Goal: Task Accomplishment & Management: Complete application form

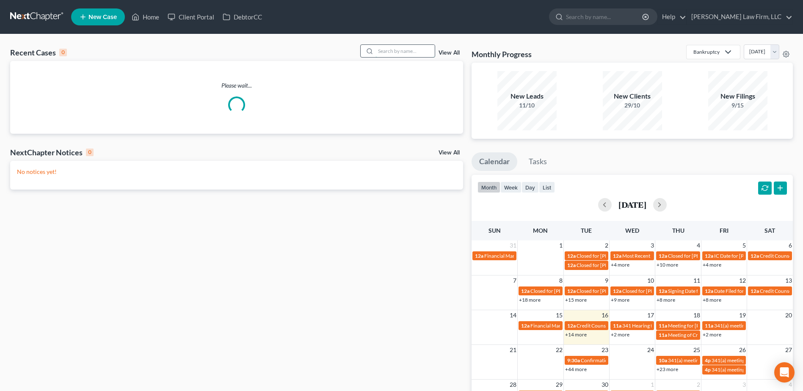
click at [418, 52] on input "search" at bounding box center [405, 51] width 59 height 12
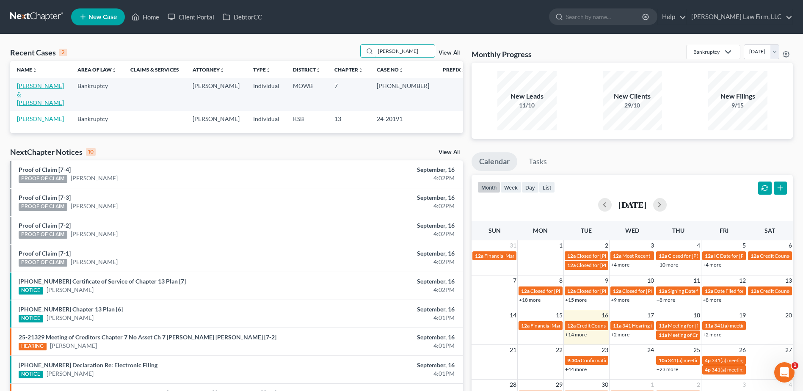
type input "[PERSON_NAME]"
click at [30, 89] on link "[PERSON_NAME] & [PERSON_NAME]" at bounding box center [40, 94] width 47 height 24
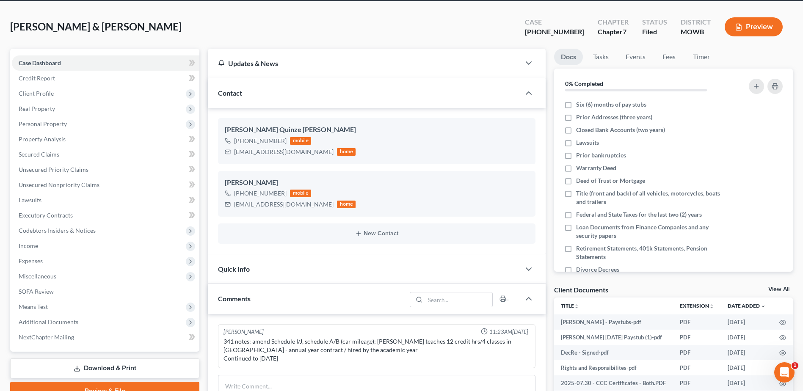
scroll to position [32, 0]
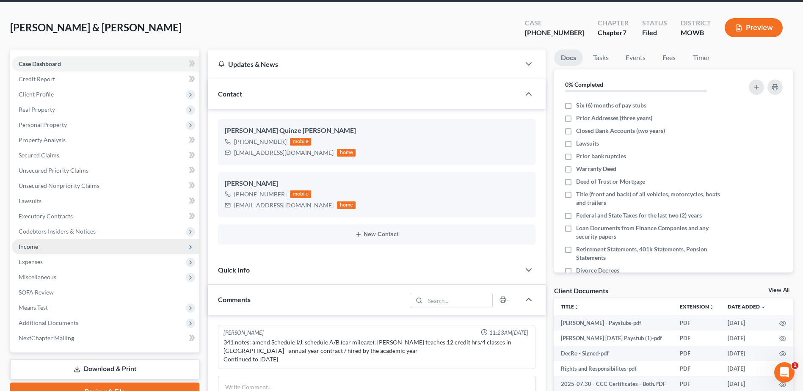
click at [26, 244] on span "Income" at bounding box center [28, 246] width 19 height 7
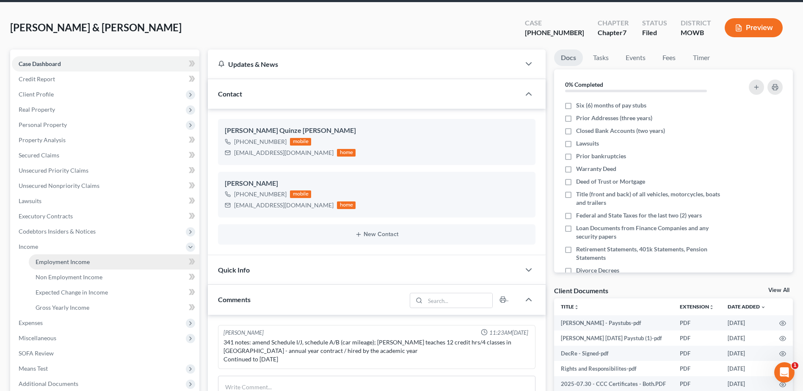
click at [65, 259] on span "Employment Income" at bounding box center [63, 261] width 54 height 7
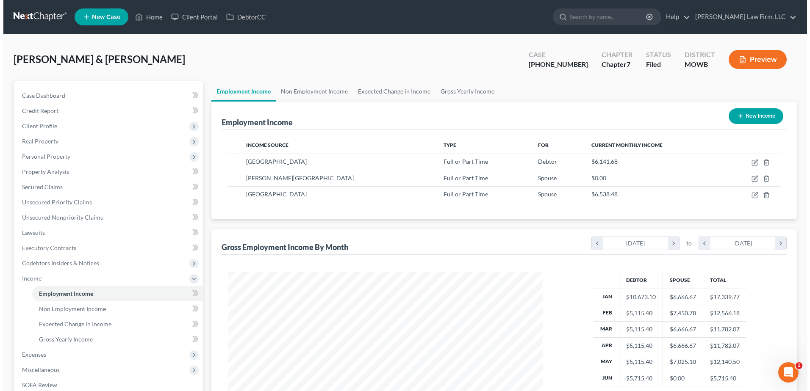
scroll to position [157, 331]
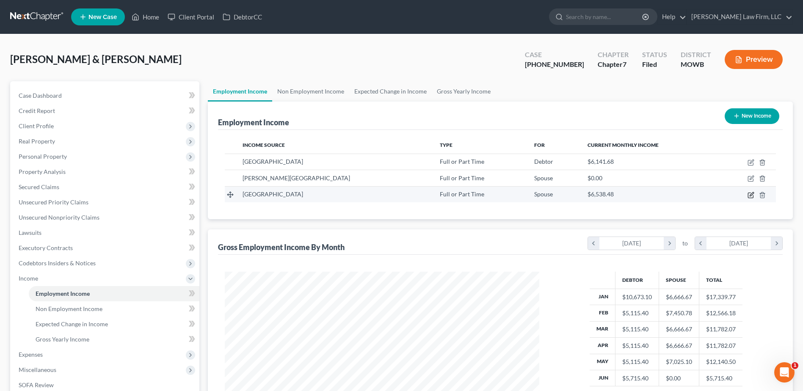
click at [750, 194] on icon "button" at bounding box center [751, 195] width 7 height 7
select select "0"
select select "14"
select select "1"
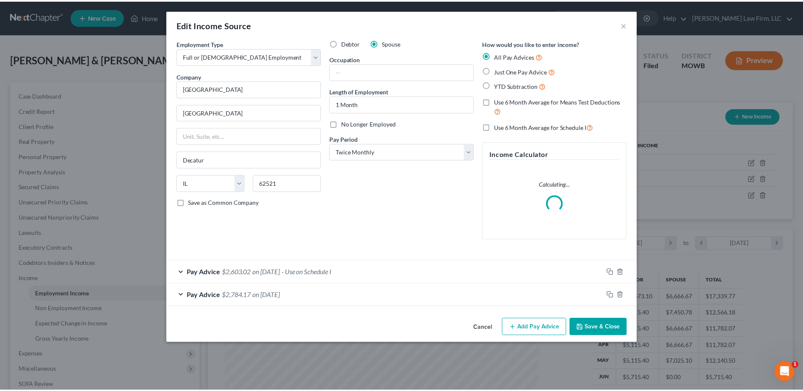
scroll to position [158, 335]
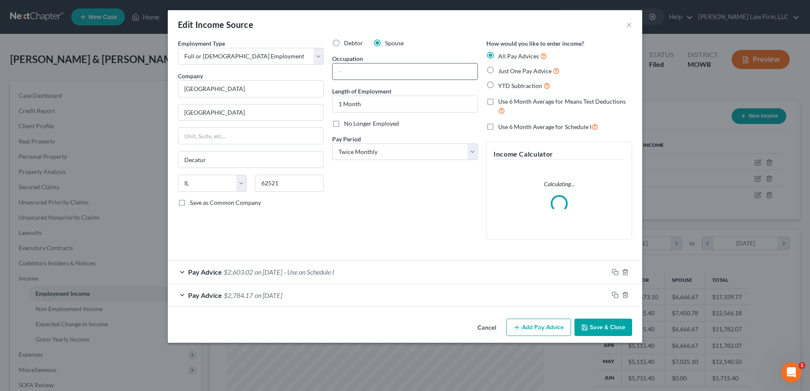
click at [373, 72] on input "text" at bounding box center [404, 72] width 145 height 16
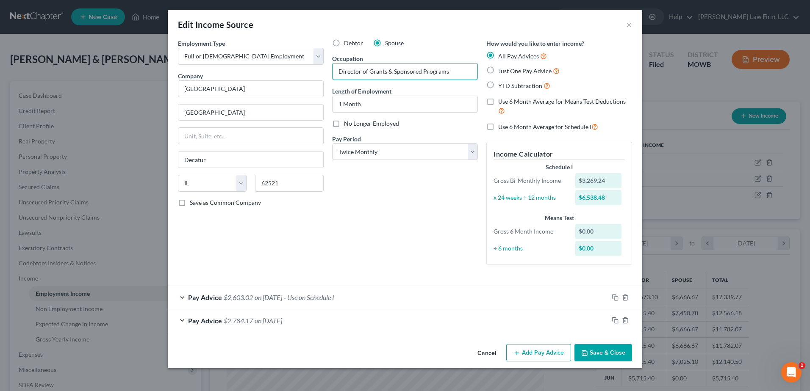
type input "Director of Grants & Sponsored Programs"
click at [614, 356] on button "Save & Close" at bounding box center [603, 353] width 58 height 18
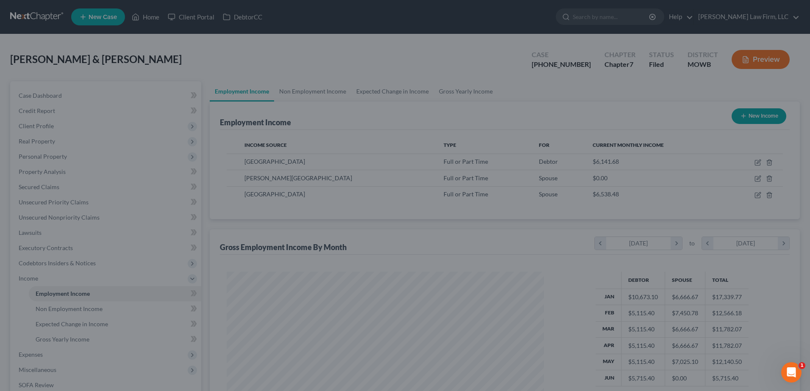
scroll to position [423275, 423100]
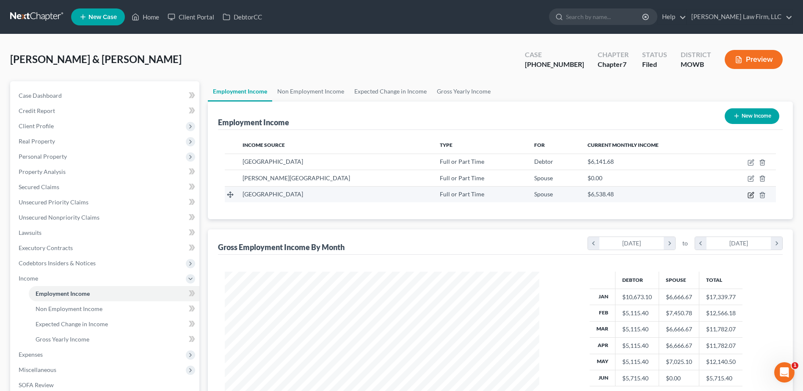
click at [750, 197] on icon "button" at bounding box center [751, 195] width 7 height 7
select select "0"
select select "14"
select select "1"
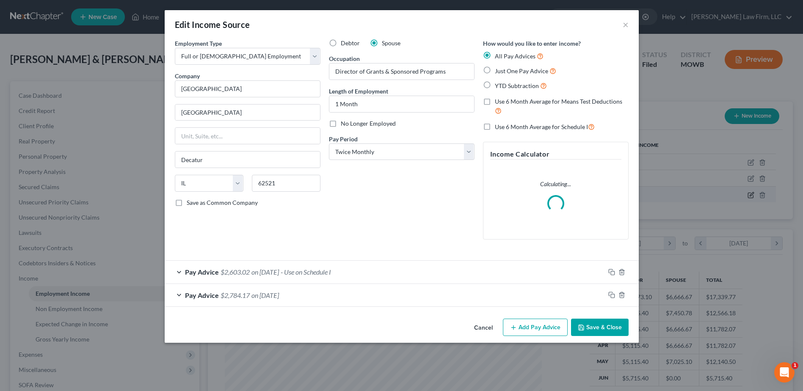
scroll to position [158, 335]
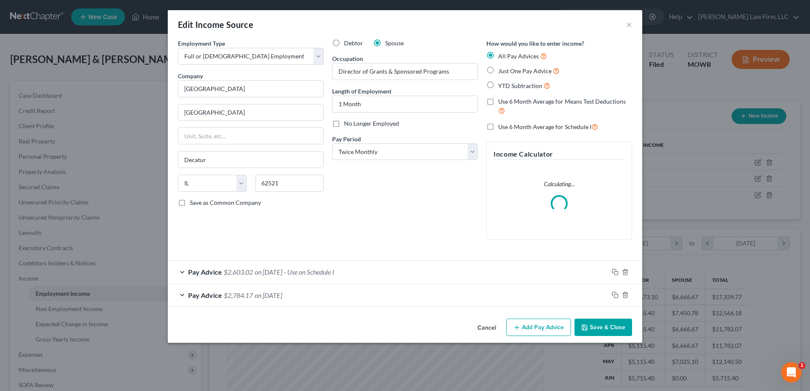
click at [606, 326] on button "Save & Close" at bounding box center [603, 328] width 58 height 18
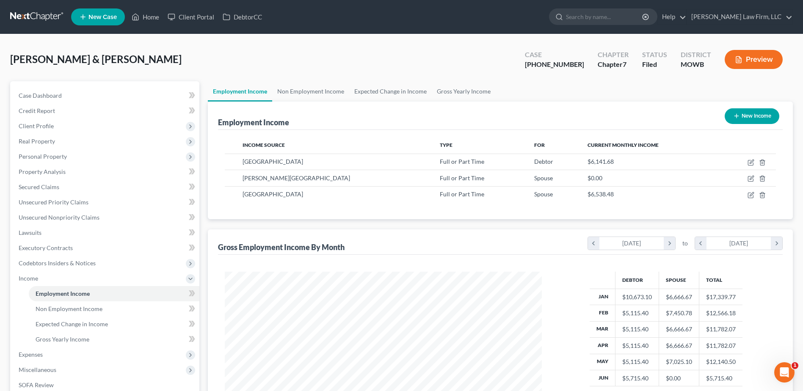
scroll to position [423275, 423100]
click at [68, 326] on span "Expected Change in Income" at bounding box center [72, 324] width 72 height 7
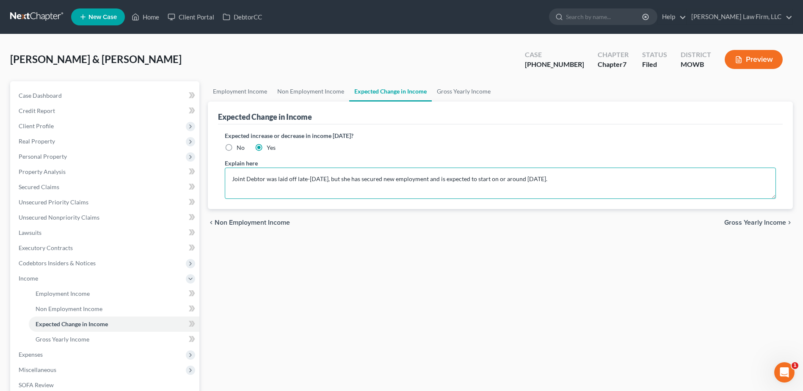
drag, startPoint x: 232, startPoint y: 179, endPoint x: 687, endPoint y: 182, distance: 455.2
click at [687, 182] on textarea "Joint Debtor was laid off late-[DATE], but she has secured new employment and i…" at bounding box center [500, 183] width 551 height 31
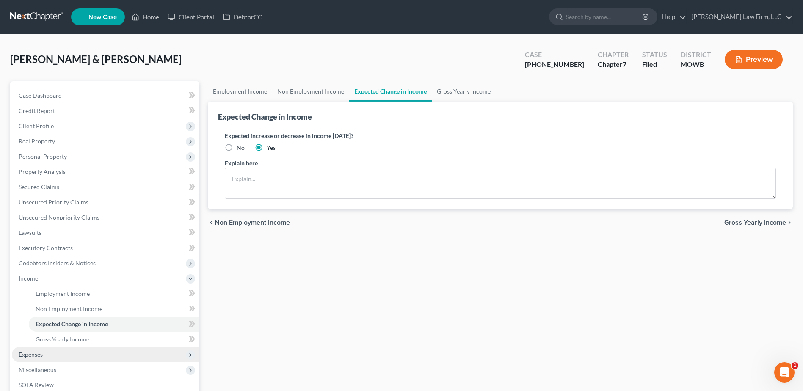
click at [38, 353] on span "Expenses" at bounding box center [31, 354] width 24 height 7
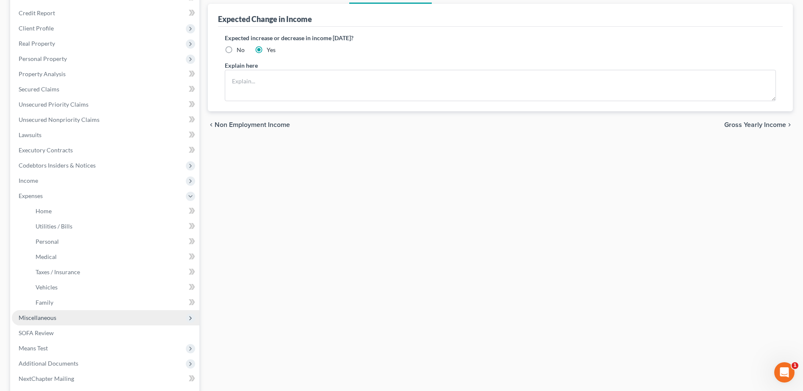
scroll to position [106, 0]
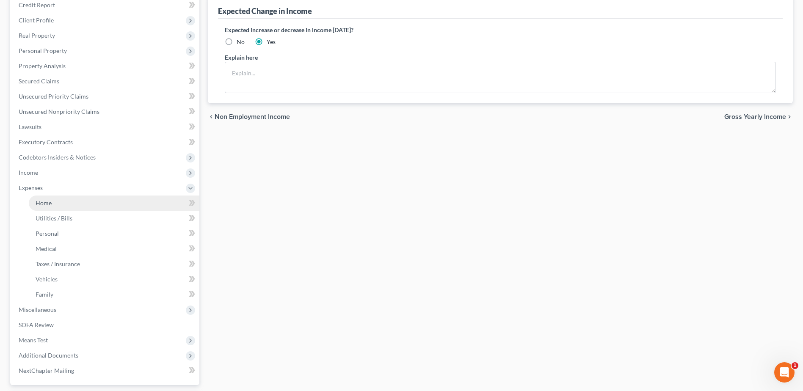
click at [48, 201] on span "Home" at bounding box center [44, 202] width 16 height 7
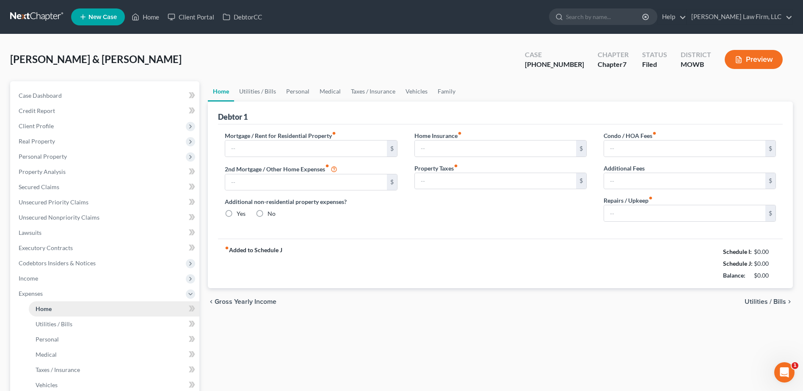
type input "1,850.00"
type input "0.00"
radio input "true"
type input "150.00"
type input "0.00"
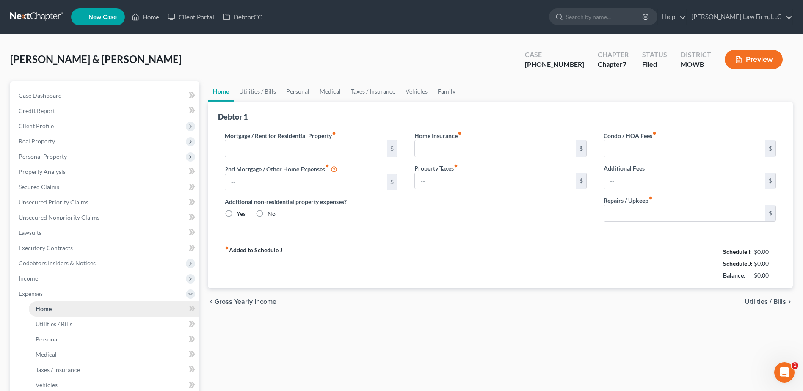
type input "0.00"
click at [47, 307] on span "Home" at bounding box center [44, 308] width 16 height 7
click at [296, 149] on input "1,850.00" at bounding box center [305, 149] width 161 height 16
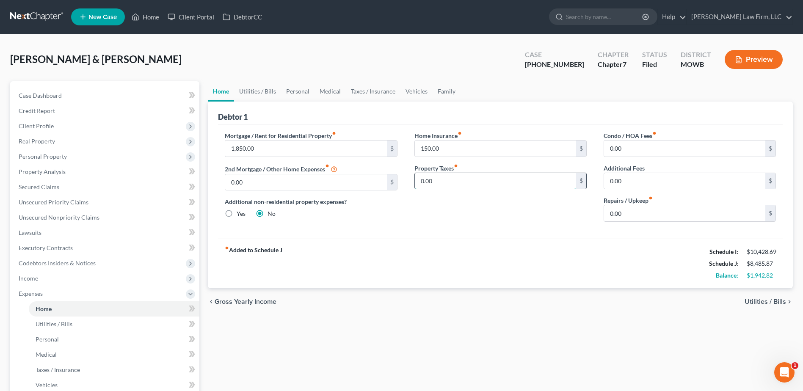
click at [453, 183] on input "0.00" at bounding box center [495, 181] width 161 height 16
type input "100.00"
click at [415, 92] on link "Vehicles" at bounding box center [417, 91] width 32 height 20
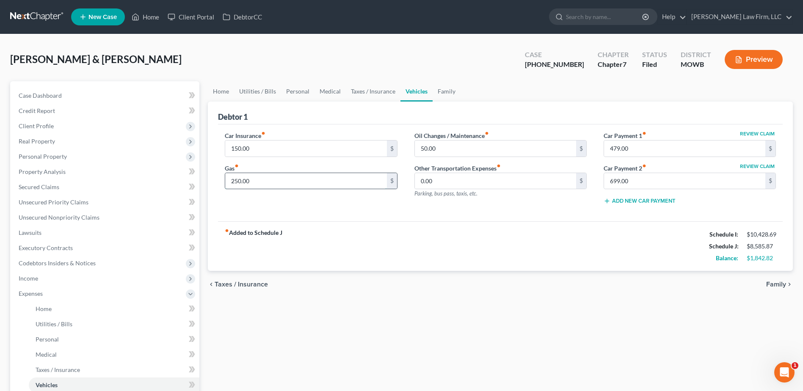
click at [265, 184] on input "250.00" at bounding box center [305, 181] width 161 height 16
type input "60.00"
click at [288, 178] on input "250.00" at bounding box center [305, 181] width 161 height 16
type input "400.00"
click at [764, 57] on button "Preview" at bounding box center [754, 59] width 58 height 19
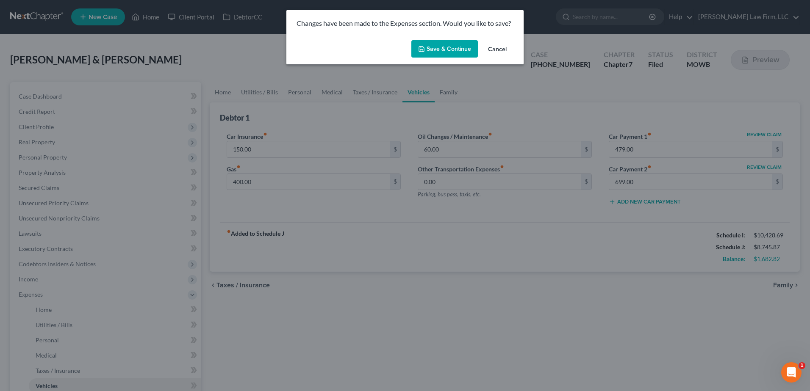
click at [430, 47] on button "Save & Continue" at bounding box center [444, 49] width 66 height 18
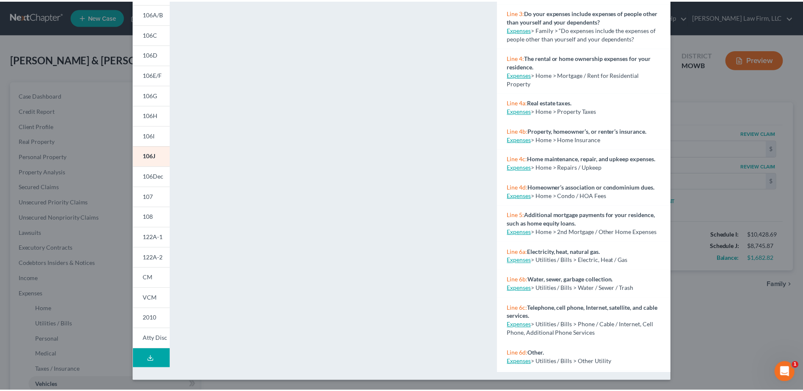
scroll to position [95, 0]
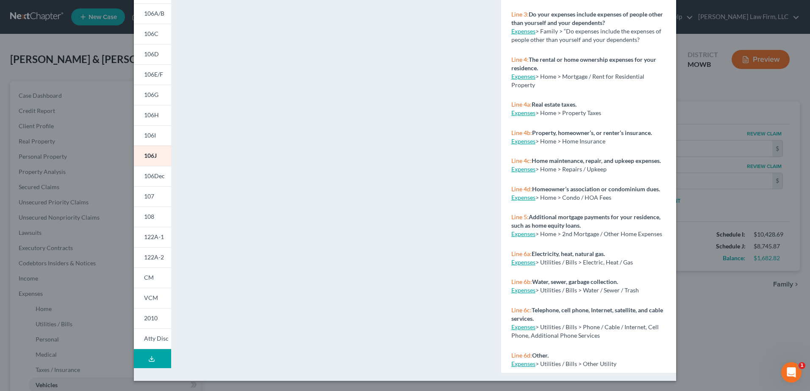
click at [700, 208] on div "Petition Preview Schedule J: Your Expenses × 101 106Sum 106A/B 106C 106D 106E/F…" at bounding box center [405, 195] width 810 height 391
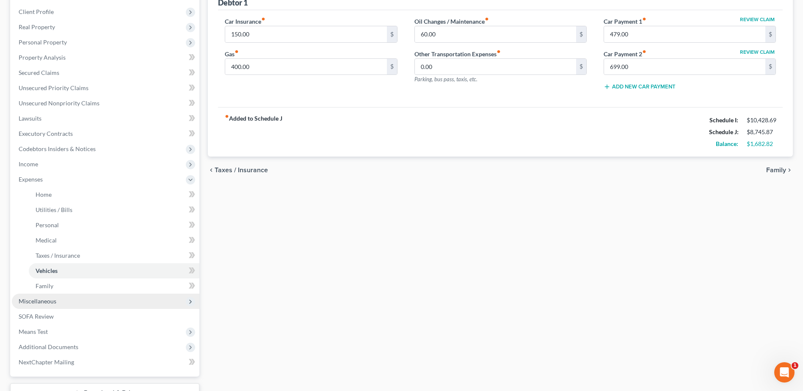
scroll to position [116, 0]
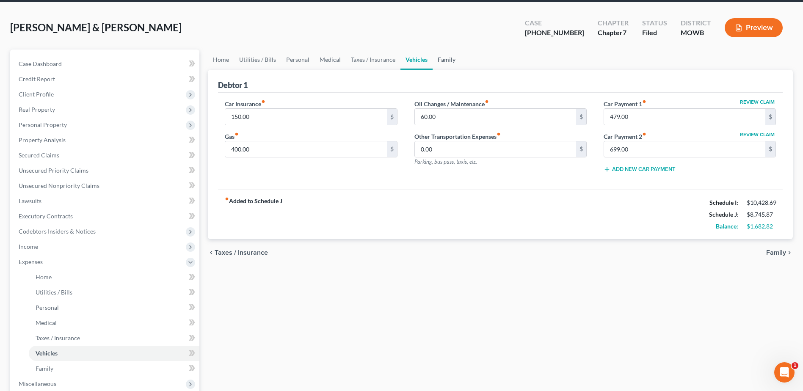
click at [448, 55] on link "Family" at bounding box center [447, 60] width 28 height 20
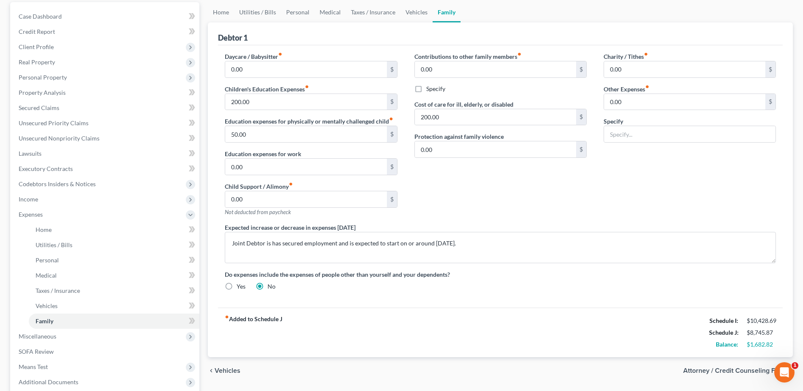
scroll to position [95, 0]
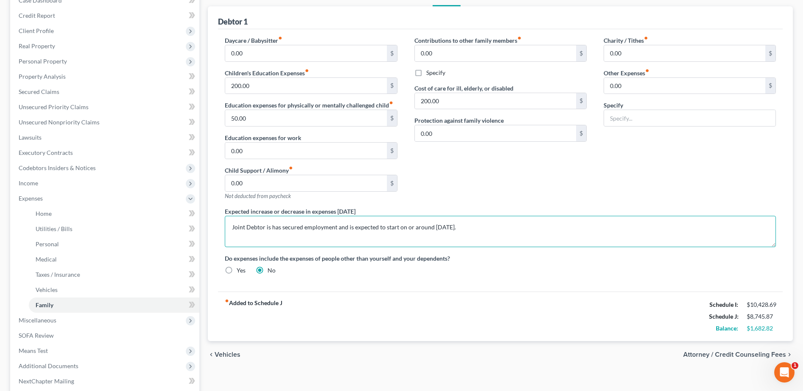
drag, startPoint x: 492, startPoint y: 224, endPoint x: 227, endPoint y: 223, distance: 265.5
click at [227, 223] on textarea "Joint Debtor is has secured employment and is expected to start on or around [D…" at bounding box center [500, 231] width 551 height 31
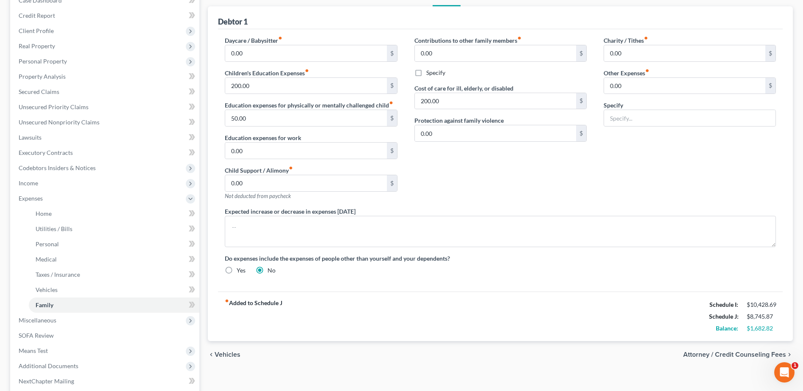
click at [540, 318] on div "fiber_manual_record Added to Schedule J Schedule I: $10,428.69 Schedule J: $8,7…" at bounding box center [500, 317] width 565 height 50
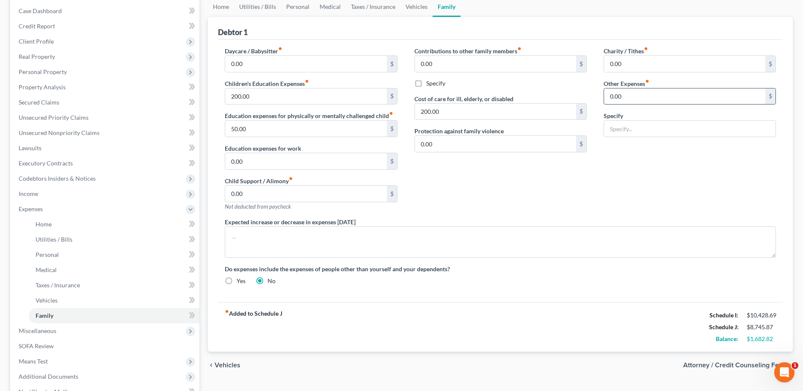
click at [640, 97] on input "0.00" at bounding box center [684, 96] width 161 height 16
type input "1,300"
click at [634, 125] on input "text" at bounding box center [689, 129] width 171 height 16
type input "Hotel stays in [US_STATE]"
click at [653, 179] on div "Charity / Tithes fiber_manual_record 0.00 $ Other Expenses fiber_manual_record …" at bounding box center [689, 132] width 189 height 171
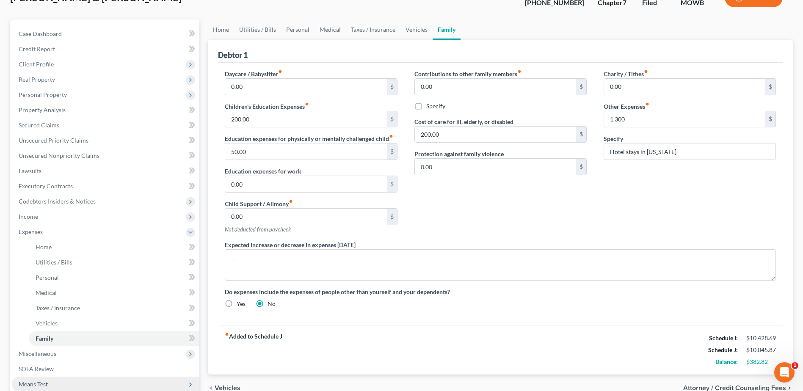
scroll to position [148, 0]
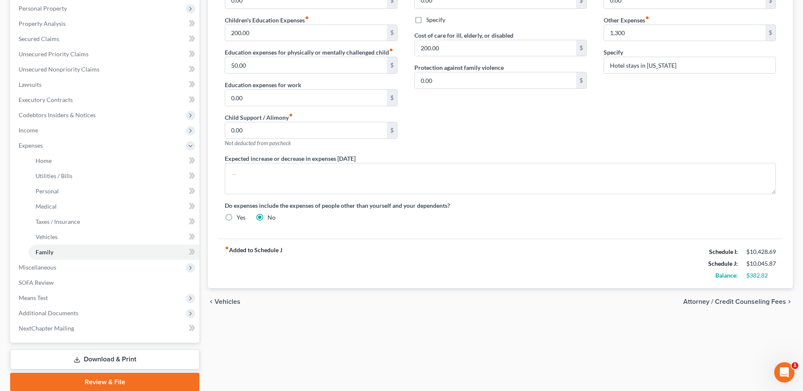
click at [121, 359] on link "Download & Print" at bounding box center [104, 360] width 189 height 20
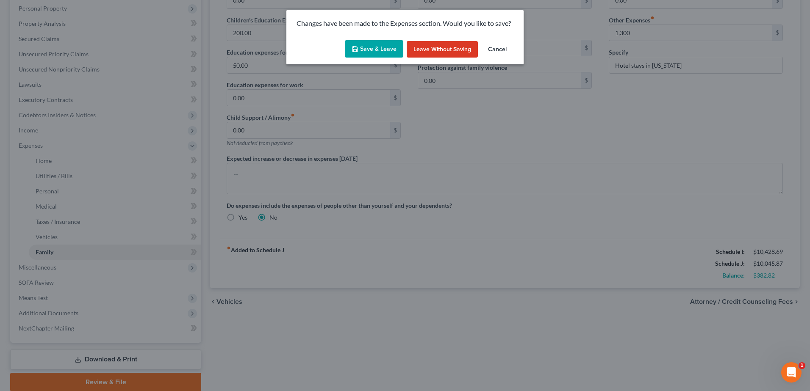
click at [373, 45] on button "Save & Leave" at bounding box center [374, 49] width 58 height 18
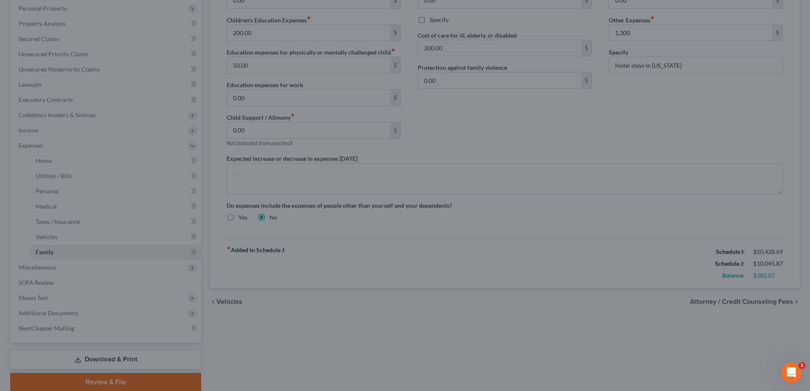
type input "1,300.00"
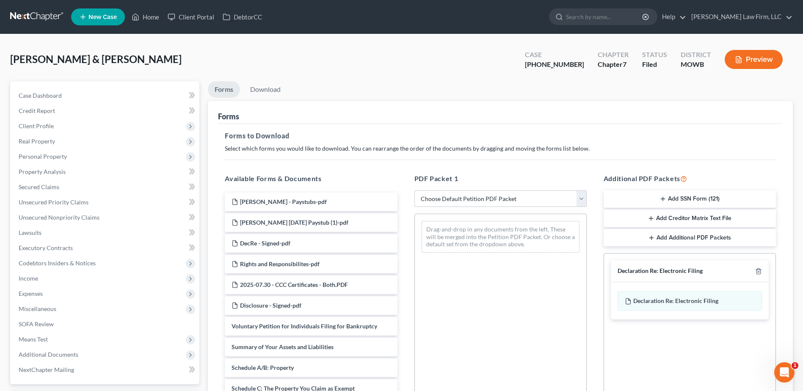
drag, startPoint x: 582, startPoint y: 197, endPoint x: 575, endPoint y: 200, distance: 8.0
click at [582, 197] on select "Choose Default Petition PDF Packet Complete Bankruptcy Petition (all forms and …" at bounding box center [501, 199] width 172 height 17
select select "2"
click at [415, 191] on select "Choose Default Petition PDF Packet Complete Bankruptcy Petition (all forms and …" at bounding box center [501, 199] width 172 height 17
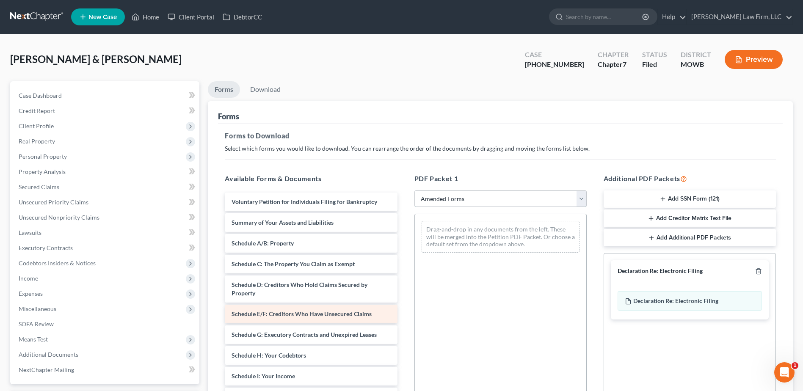
scroll to position [116, 0]
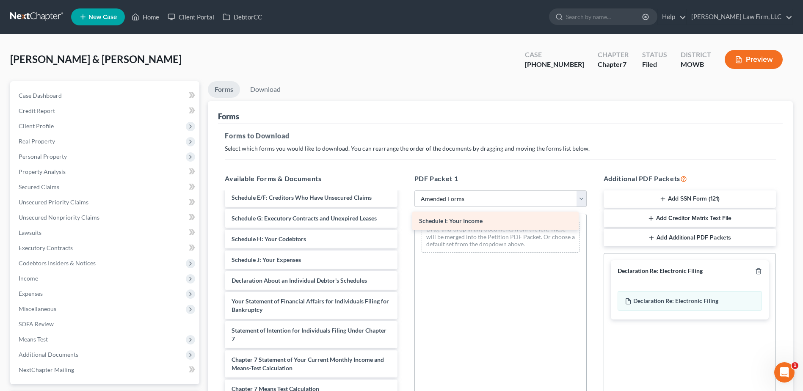
drag, startPoint x: 277, startPoint y: 260, endPoint x: 467, endPoint y: 218, distance: 194.2
click at [404, 218] on div "Schedule I: Your Income Voluntary Petition for Individuals Filing for Bankruptc…" at bounding box center [311, 283] width 186 height 414
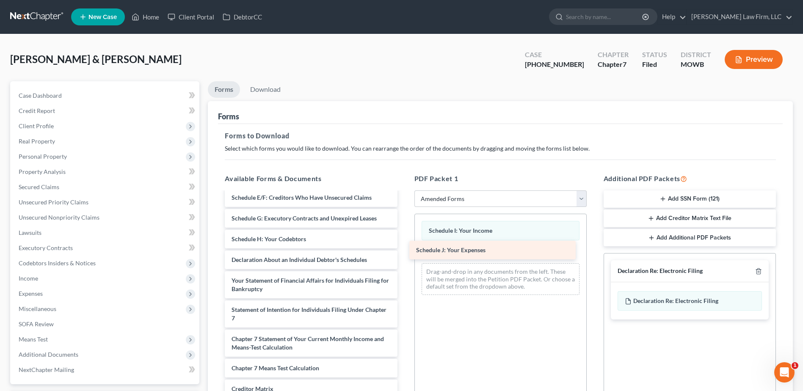
drag, startPoint x: 321, startPoint y: 265, endPoint x: 506, endPoint y: 256, distance: 184.9
click at [404, 256] on div "Schedule J: Your Expenses Voluntary Petition for Individuals Filing for Bankrup…" at bounding box center [311, 272] width 186 height 393
click at [758, 269] on icon "button" at bounding box center [759, 272] width 4 height 6
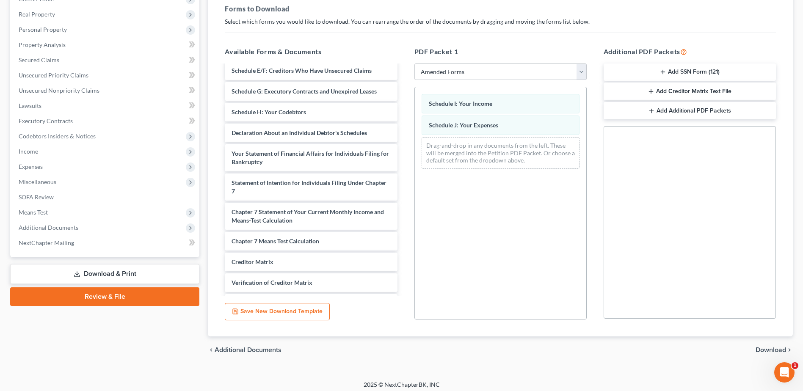
click at [773, 348] on span "Download" at bounding box center [771, 350] width 30 height 7
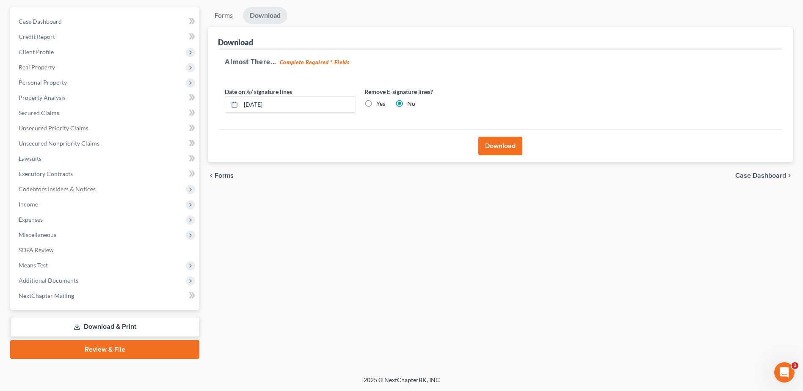
scroll to position [74, 0]
click at [495, 149] on button "Download" at bounding box center [500, 146] width 44 height 19
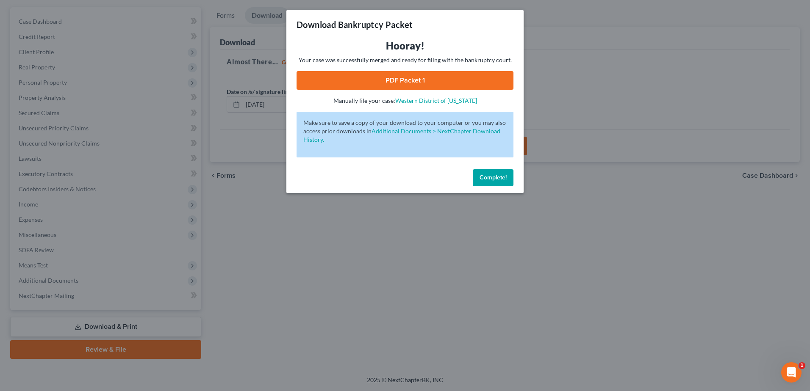
click at [409, 77] on link "PDF Packet 1" at bounding box center [404, 80] width 217 height 19
click at [492, 176] on span "Complete!" at bounding box center [492, 177] width 27 height 7
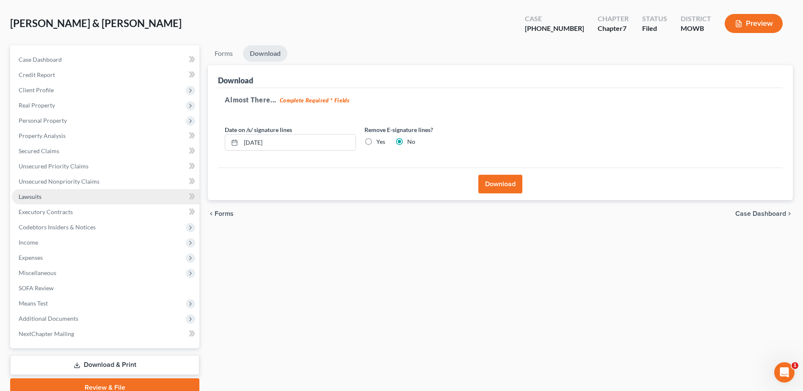
scroll to position [32, 0]
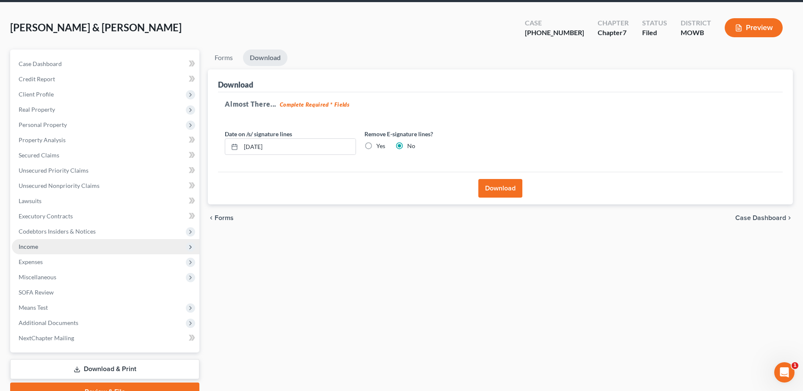
click at [29, 250] on span "Income" at bounding box center [106, 246] width 188 height 15
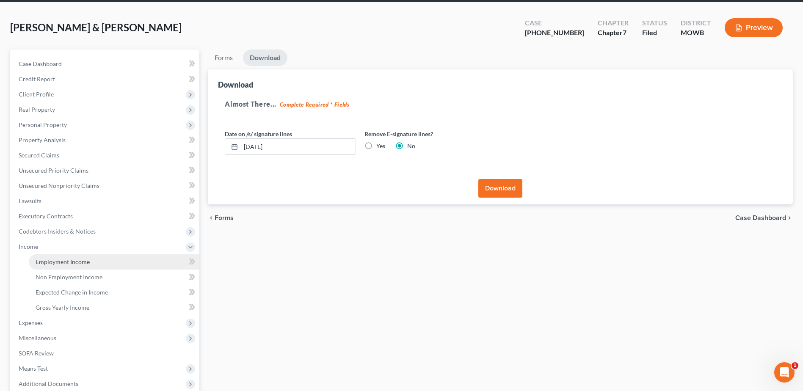
click at [53, 259] on span "Employment Income" at bounding box center [63, 261] width 54 height 7
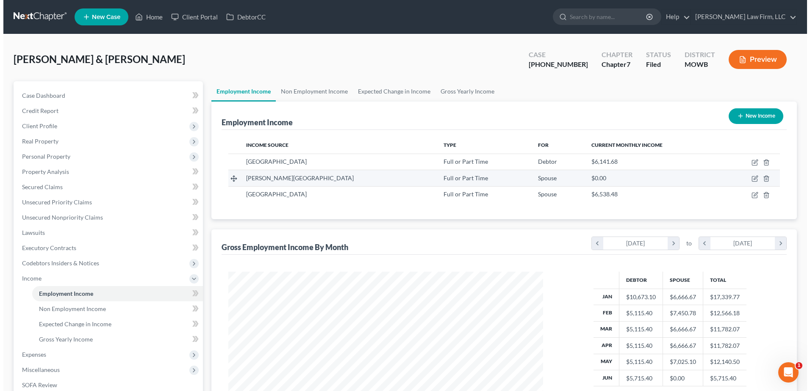
scroll to position [157, 331]
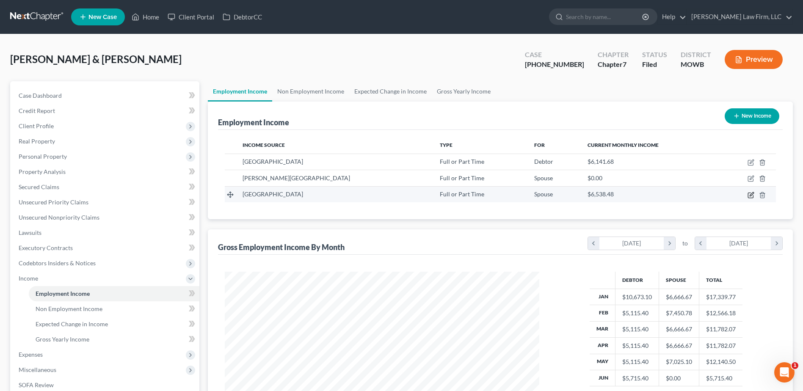
click at [748, 195] on icon "button" at bounding box center [750, 195] width 5 height 5
select select "0"
select select "14"
select select "1"
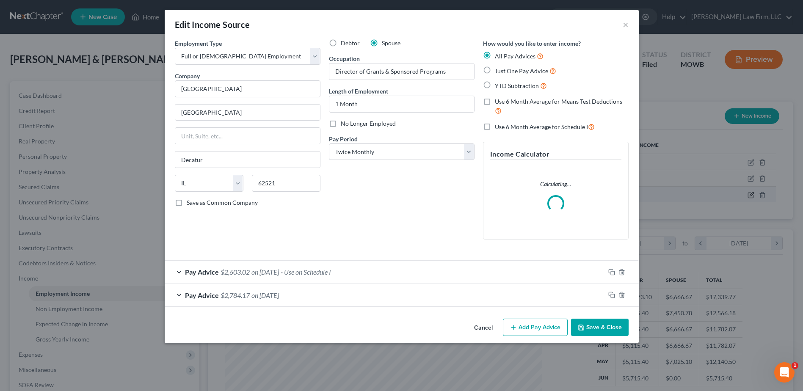
scroll to position [158, 335]
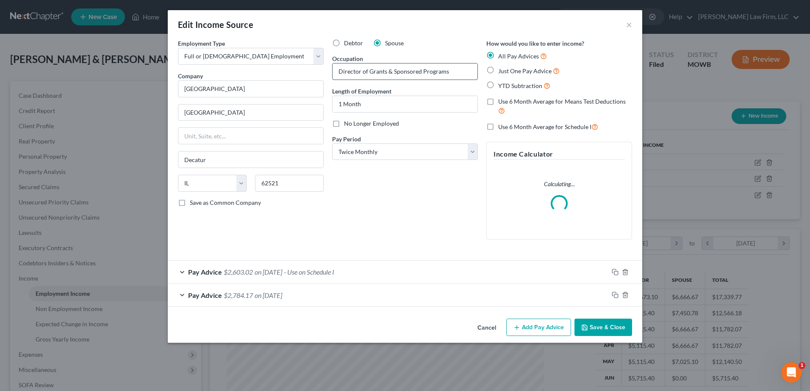
click at [421, 69] on input "Director of Grants & Sponsored Programs" at bounding box center [404, 72] width 145 height 16
type input "Director of Grants & Programs"
click at [613, 328] on button "Save & Close" at bounding box center [603, 328] width 58 height 18
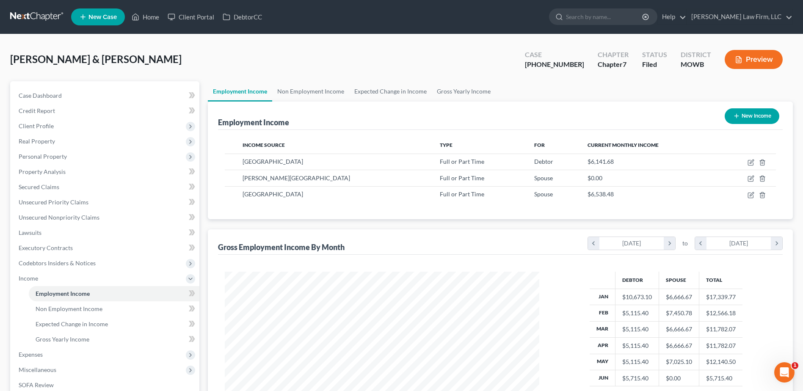
scroll to position [423275, 423100]
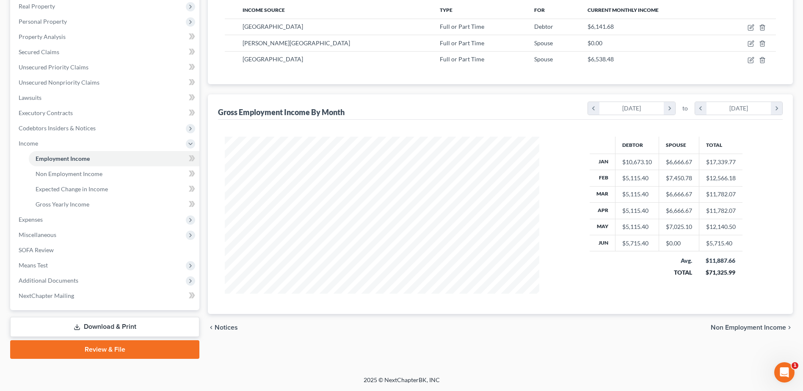
click at [152, 328] on link "Download & Print" at bounding box center [104, 327] width 189 height 20
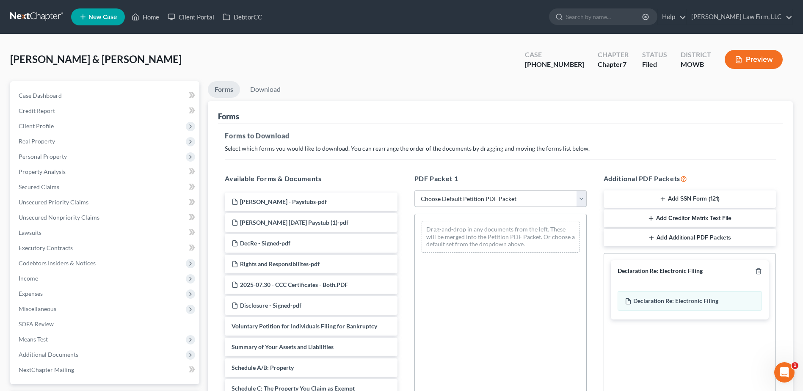
click at [581, 196] on select "Choose Default Petition PDF Packet Complete Bankruptcy Petition (all forms and …" at bounding box center [501, 199] width 172 height 17
select select "2"
click at [415, 191] on select "Choose Default Petition PDF Packet Complete Bankruptcy Petition (all forms and …" at bounding box center [501, 199] width 172 height 17
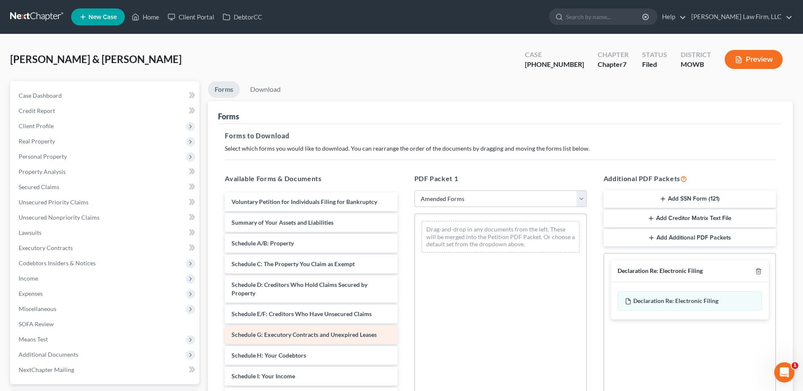
scroll to position [127, 0]
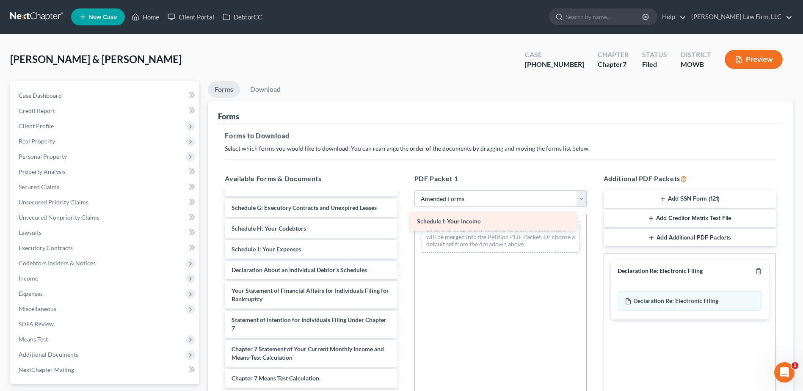
drag, startPoint x: 263, startPoint y: 249, endPoint x: 447, endPoint y: 216, distance: 187.1
click at [404, 216] on div "Schedule I: Your Income Voluntary Petition for Individuals Filing for Bankruptc…" at bounding box center [311, 273] width 186 height 414
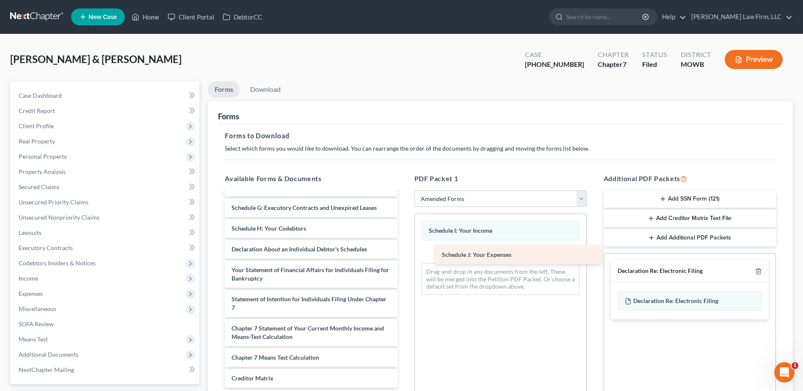
drag, startPoint x: 262, startPoint y: 249, endPoint x: 474, endPoint y: 255, distance: 212.6
click at [404, 255] on div "Schedule J: Your Expenses Voluntary Petition for Individuals Filing for Bankrup…" at bounding box center [311, 262] width 186 height 393
click at [759, 270] on polyline "button" at bounding box center [758, 270] width 5 height 0
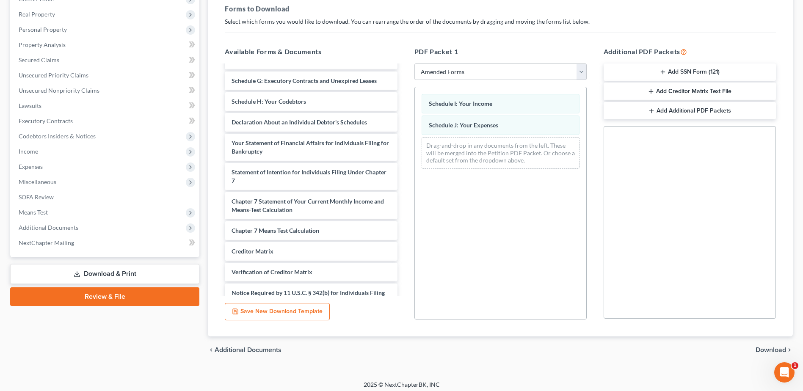
click at [769, 348] on span "Download" at bounding box center [771, 350] width 30 height 7
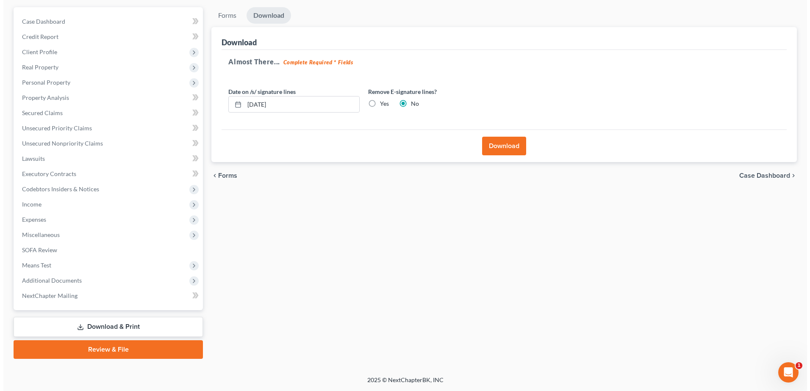
scroll to position [74, 0]
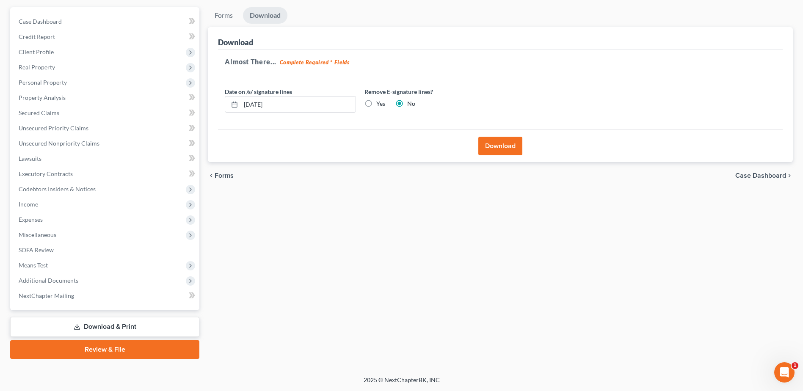
click at [491, 149] on button "Download" at bounding box center [500, 146] width 44 height 19
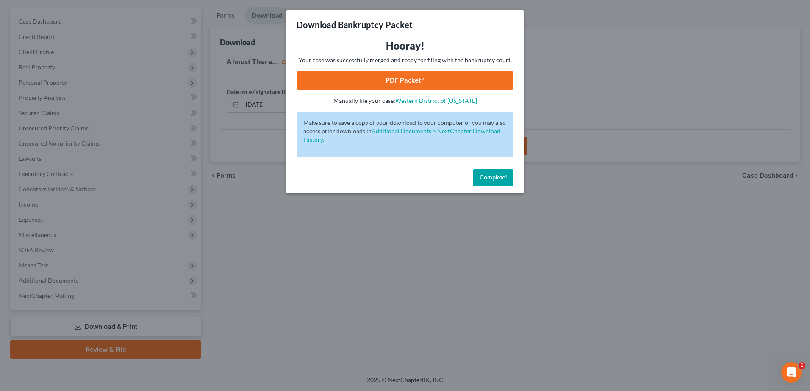
click at [400, 83] on link "PDF Packet 1" at bounding box center [404, 80] width 217 height 19
